Goal: Find contact information: Find contact information

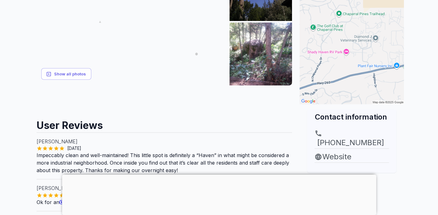
scroll to position [181, 0]
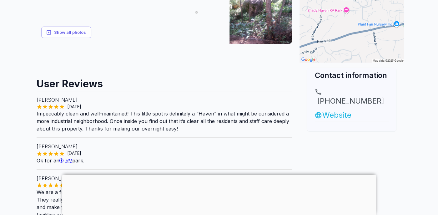
click at [336, 110] on link "Website" at bounding box center [352, 115] width 74 height 11
click at [332, 110] on link "Website" at bounding box center [352, 115] width 74 height 11
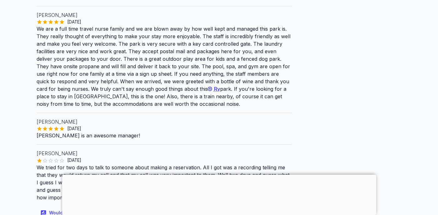
scroll to position [306, 0]
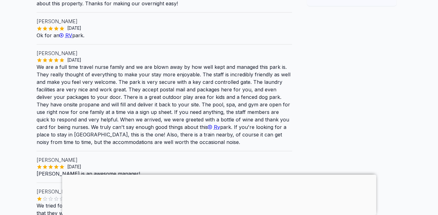
click at [214, 126] on span "Rv" at bounding box center [217, 127] width 6 height 6
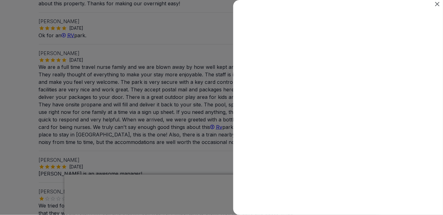
scroll to position [0, 0]
click at [437, 3] on icon "Close" at bounding box center [437, 4] width 8 height 8
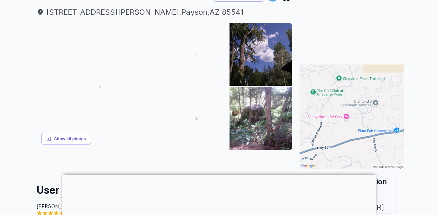
scroll to position [87, 0]
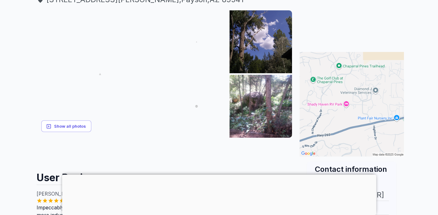
click at [70, 125] on button "Show all photos" at bounding box center [66, 126] width 50 height 12
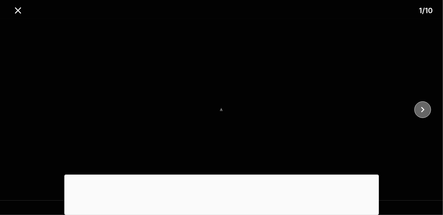
click at [422, 107] on icon "close" at bounding box center [422, 110] width 3 height 6
click at [423, 110] on icon "close" at bounding box center [422, 110] width 3 height 6
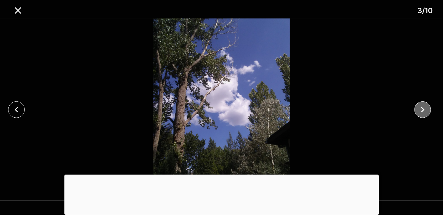
click at [423, 110] on icon "close" at bounding box center [422, 110] width 3 height 6
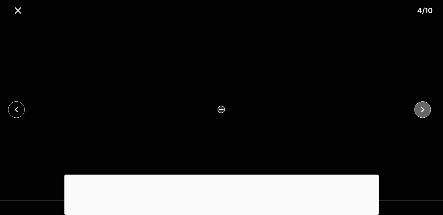
click at [423, 107] on icon "close" at bounding box center [422, 109] width 11 height 11
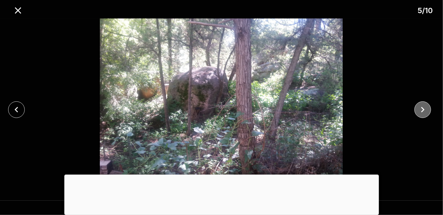
click at [423, 109] on icon "close" at bounding box center [422, 110] width 3 height 6
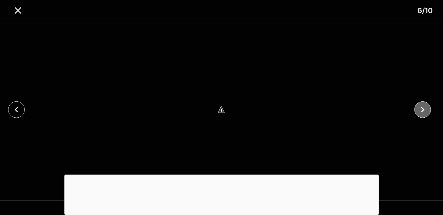
click at [423, 108] on icon "close" at bounding box center [422, 109] width 11 height 11
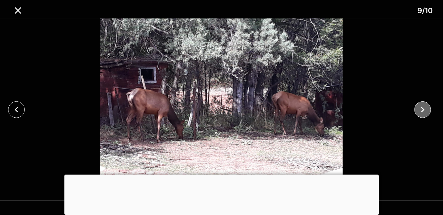
click at [422, 108] on icon "close" at bounding box center [422, 110] width 3 height 6
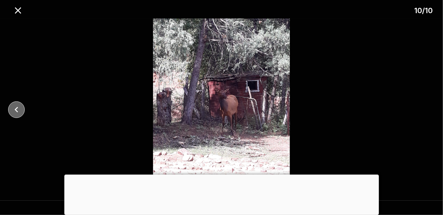
click at [15, 107] on icon "close" at bounding box center [16, 109] width 11 height 11
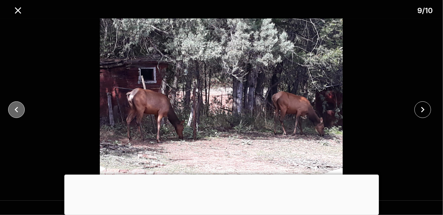
click at [15, 107] on icon "close" at bounding box center [16, 109] width 11 height 11
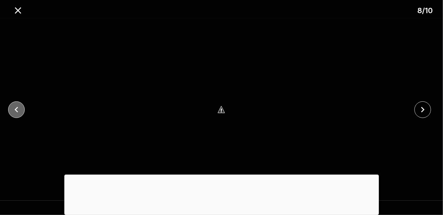
click at [15, 106] on icon "close" at bounding box center [16, 109] width 11 height 11
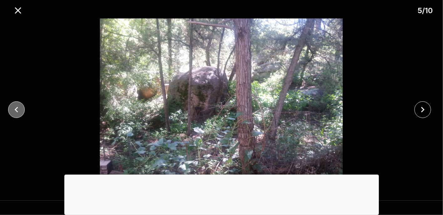
click at [13, 106] on icon "close" at bounding box center [16, 109] width 11 height 11
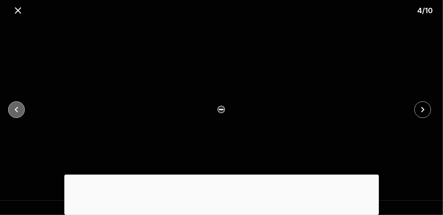
click at [16, 107] on icon "close" at bounding box center [16, 109] width 11 height 11
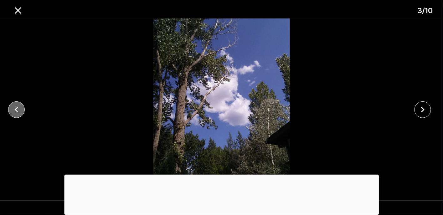
click at [14, 107] on icon "close" at bounding box center [16, 109] width 11 height 11
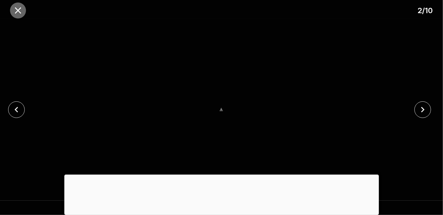
click at [18, 10] on icon "close" at bounding box center [18, 10] width 6 height 6
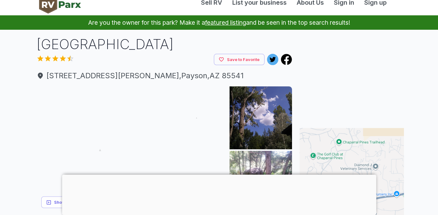
scroll to position [0, 0]
